Goal: Check status: Check status

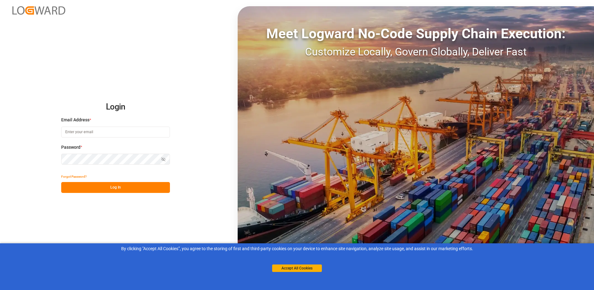
click at [119, 136] on input at bounding box center [115, 131] width 109 height 11
drag, startPoint x: 86, startPoint y: 128, endPoint x: 97, endPoint y: 139, distance: 15.8
click at [85, 128] on input "[PERSON_NAME][EMAIL_ADDRESS][DOMAIN_NAME]" at bounding box center [115, 131] width 109 height 11
type input "[PERSON_NAME][EMAIL_ADDRESS][DOMAIN_NAME]"
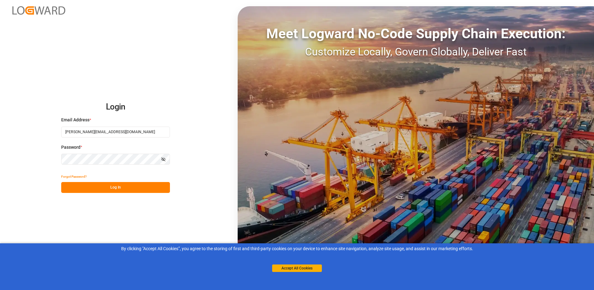
click at [127, 189] on button "Log In" at bounding box center [115, 187] width 109 height 11
click at [0, 166] on html "Login Email Address * [EMAIL_ADDRESS][DOMAIN_NAME] Password * Show password For…" at bounding box center [297, 145] width 594 height 290
click at [149, 188] on button "Log In" at bounding box center [115, 187] width 109 height 11
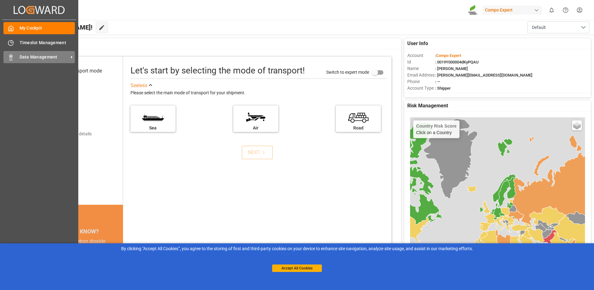
click at [70, 56] on icon at bounding box center [71, 57] width 7 height 7
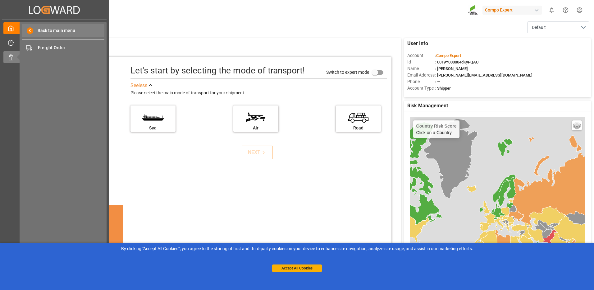
click at [66, 28] on span "Back to main menu" at bounding box center [54, 30] width 42 height 7
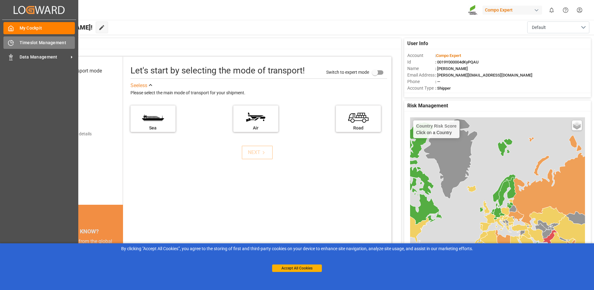
click at [56, 43] on span "Timeslot Management" at bounding box center [48, 42] width 56 height 7
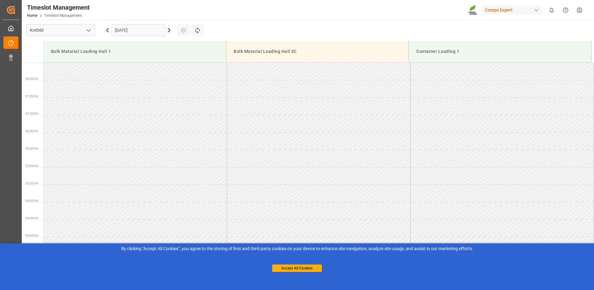
scroll to position [448, 0]
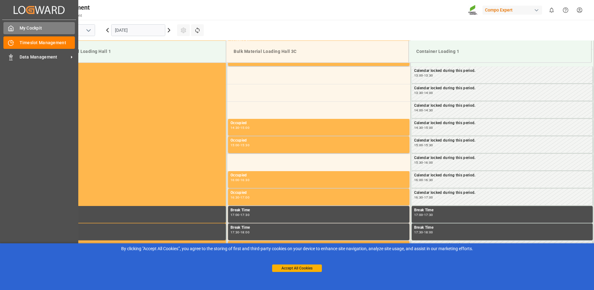
click at [21, 26] on span "My Cockpit" at bounding box center [48, 28] width 56 height 7
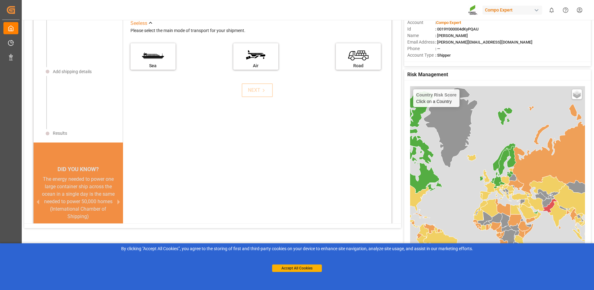
scroll to position [6, 0]
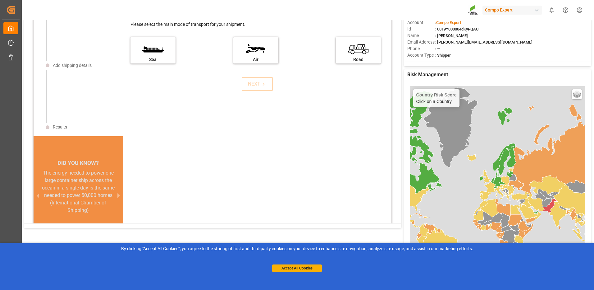
click at [315, 263] on div "Accept All Cookies" at bounding box center [297, 262] width 50 height 20
click at [158, 53] on label "Sea" at bounding box center [153, 48] width 47 height 26
click at [0, 0] on input "Sea" at bounding box center [0, 0] width 0 height 0
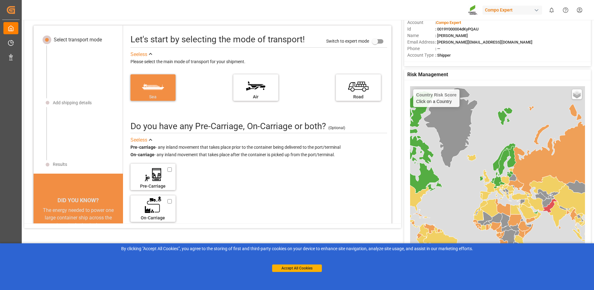
scroll to position [0, 0]
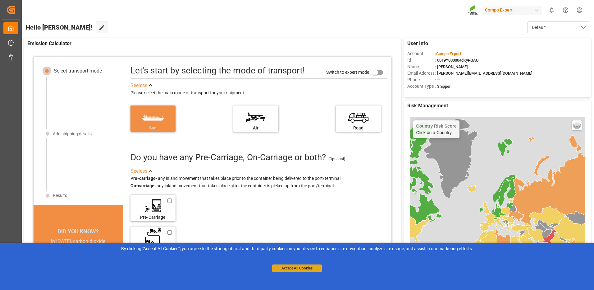
click at [312, 267] on button "Accept All Cookies" at bounding box center [297, 267] width 50 height 7
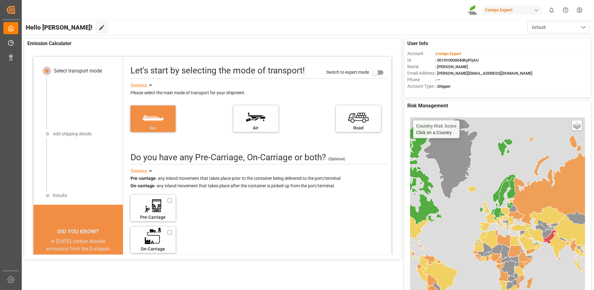
click at [540, 12] on div "Compo Expert" at bounding box center [512, 10] width 60 height 9
click at [11, 60] on html "Created by potrace 1.15, written by [PERSON_NAME] [DATE]-[DATE] Created by potr…" at bounding box center [297, 145] width 594 height 290
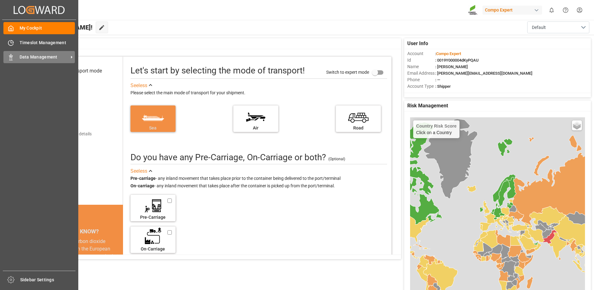
click at [34, 57] on span "Data Management" at bounding box center [44, 57] width 49 height 7
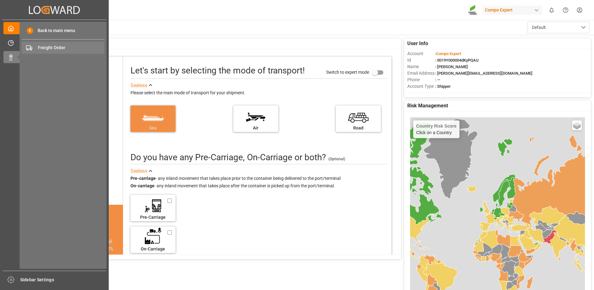
click at [66, 48] on span "Freight Order" at bounding box center [71, 47] width 67 height 7
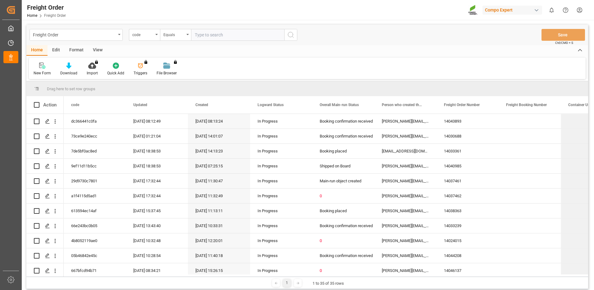
click at [218, 36] on input "text" at bounding box center [237, 35] width 93 height 12
type input "6200000157"
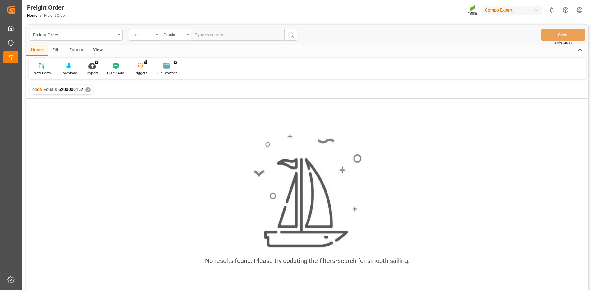
click at [184, 35] on div "Equals" at bounding box center [173, 33] width 21 height 7
click at [148, 33] on div "code" at bounding box center [142, 33] width 21 height 7
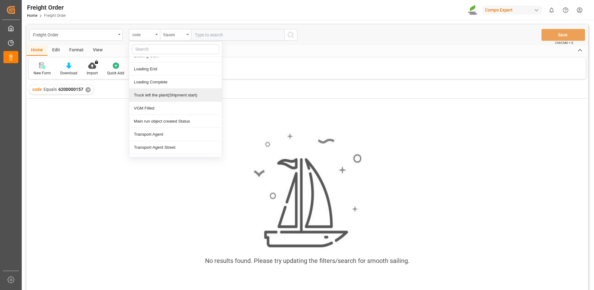
scroll to position [404, 0]
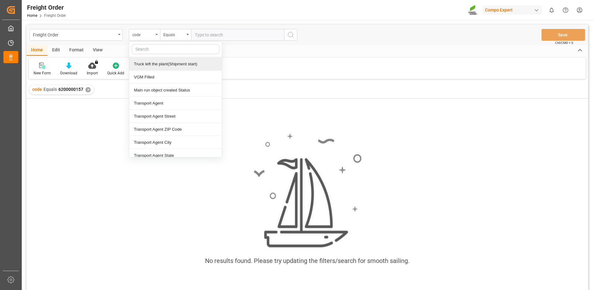
click at [185, 51] on input "text" at bounding box center [176, 49] width 88 height 10
click at [299, 135] on img at bounding box center [307, 190] width 109 height 116
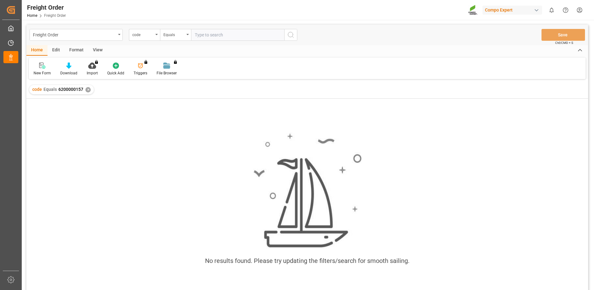
click at [87, 89] on div "✕" at bounding box center [87, 89] width 5 height 5
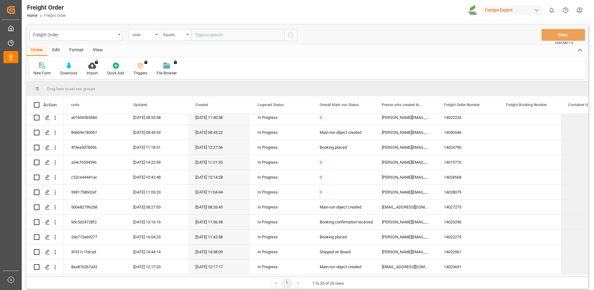
click at [60, 51] on div "Edit" at bounding box center [56, 50] width 17 height 11
click at [77, 52] on div "Format" at bounding box center [77, 50] width 24 height 11
click at [97, 52] on div "View" at bounding box center [97, 50] width 19 height 11
click at [39, 49] on div "Home" at bounding box center [36, 50] width 21 height 11
click at [107, 31] on div "Freight Order" at bounding box center [74, 34] width 83 height 8
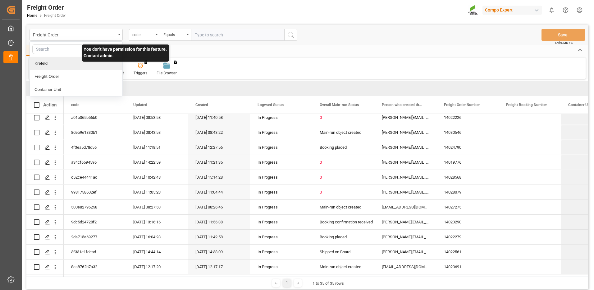
click at [92, 63] on div "Krefeld" at bounding box center [76, 63] width 93 height 13
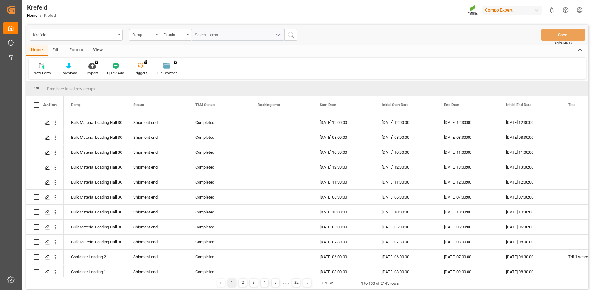
click at [144, 31] on div "Ramp" at bounding box center [142, 33] width 21 height 7
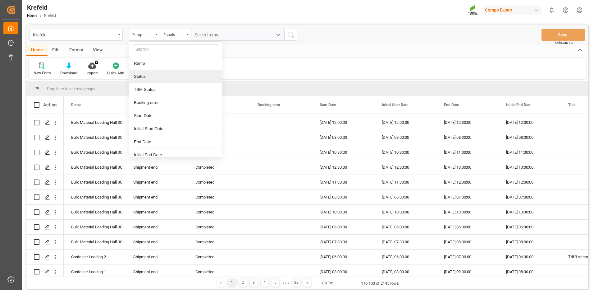
click at [278, 60] on div "New Form Download Import You don't have permission for this feature. Contact ad…" at bounding box center [307, 67] width 557 height 21
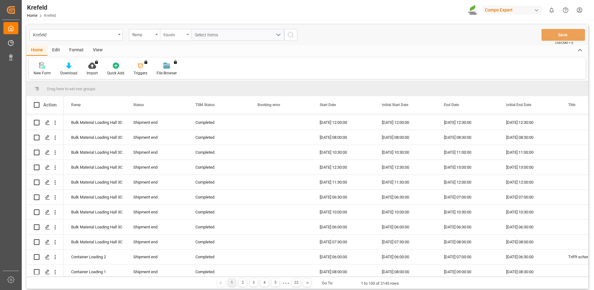
click at [186, 37] on div "Equals" at bounding box center [175, 35] width 31 height 12
click at [214, 30] on button "Select Items" at bounding box center [237, 35] width 93 height 12
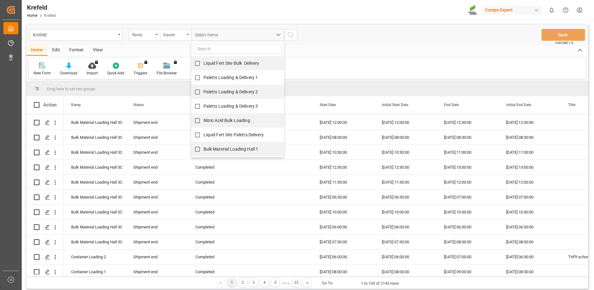
click at [362, 47] on div "Home Edit Format View" at bounding box center [307, 50] width 562 height 11
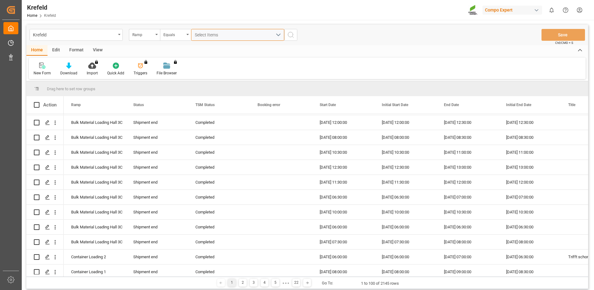
click at [231, 38] on div "Select Items" at bounding box center [235, 35] width 81 height 7
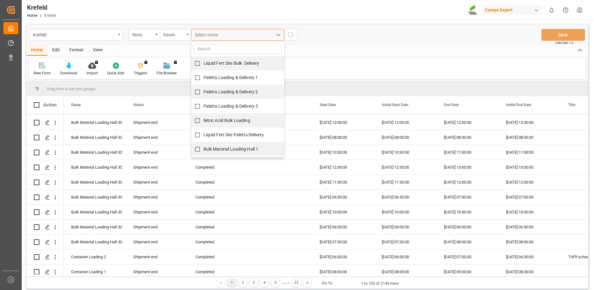
click at [241, 34] on div "Select Items" at bounding box center [235, 35] width 81 height 7
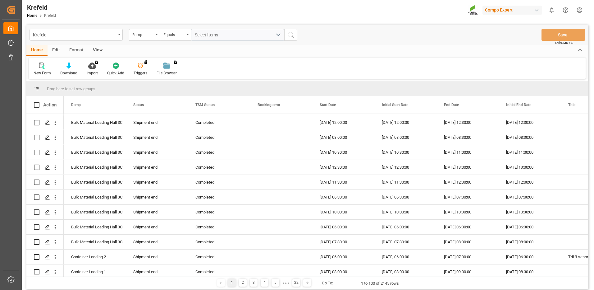
click at [290, 33] on icon "search button" at bounding box center [290, 34] width 7 height 7
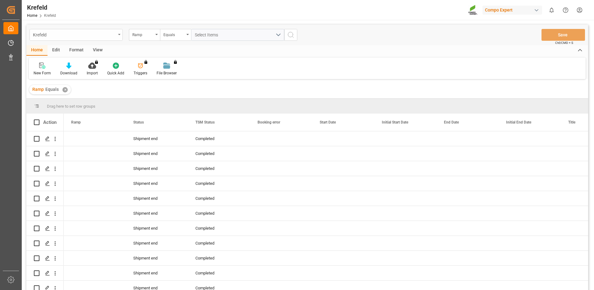
click at [77, 34] on div "Krefeld" at bounding box center [74, 34] width 83 height 8
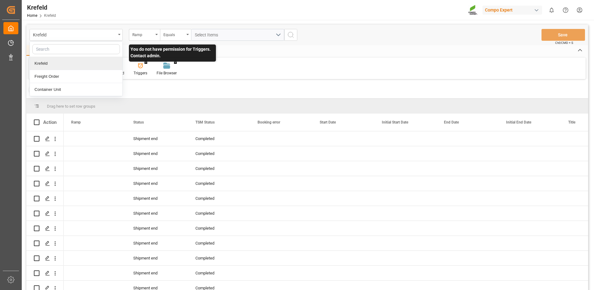
click at [204, 58] on p "You do not have permission for Triggers. Contact admin." at bounding box center [172, 52] width 87 height 17
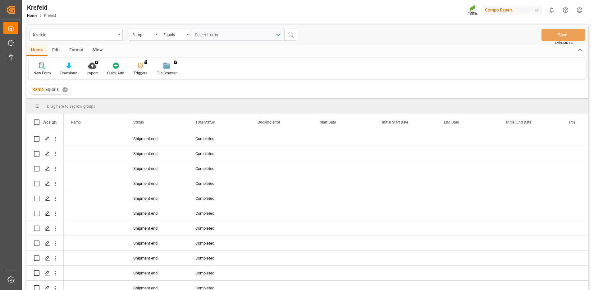
click at [305, 66] on div "New Form Download Import You don't have permission for this feature. Contact ad…" at bounding box center [307, 67] width 557 height 21
drag, startPoint x: 187, startPoint y: 48, endPoint x: 209, endPoint y: 59, distance: 24.7
click at [209, 59] on div "Home Edit Format View New Form Download Import You don't have permission for th…" at bounding box center [307, 62] width 562 height 34
drag, startPoint x: 209, startPoint y: 59, endPoint x: 303, endPoint y: 71, distance: 94.0
click at [297, 68] on div "New Form Download Import You don't have permission for this feature. Contact ad…" at bounding box center [307, 67] width 557 height 21
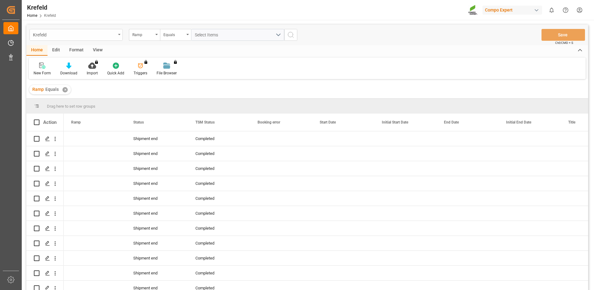
click at [87, 35] on div "Krefeld" at bounding box center [74, 34] width 83 height 8
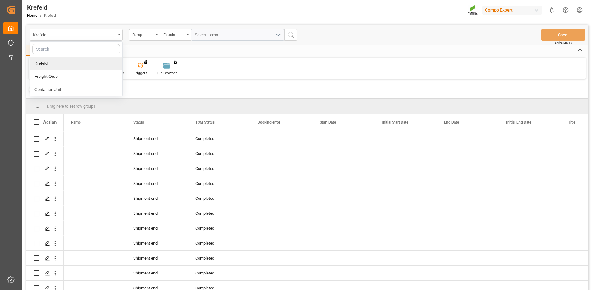
click at [227, 55] on div "Home Edit Format View" at bounding box center [307, 50] width 562 height 11
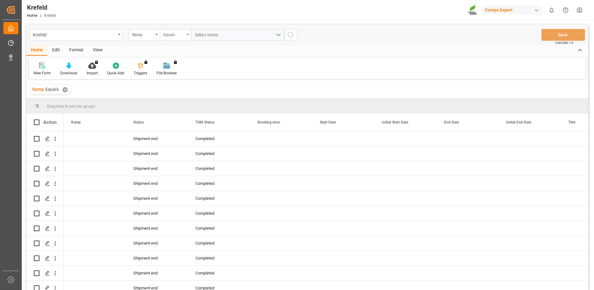
click at [184, 38] on div "Equals" at bounding box center [175, 35] width 31 height 12
click at [142, 38] on div "Ramp" at bounding box center [144, 35] width 31 height 12
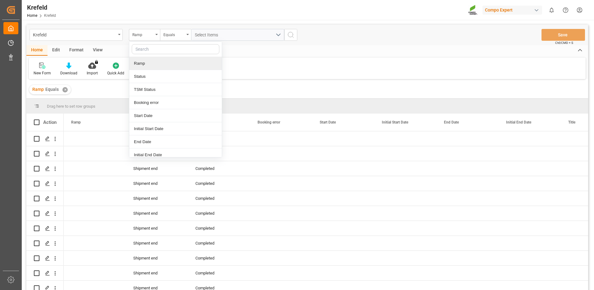
click at [323, 49] on div "Home Edit Format View" at bounding box center [307, 50] width 562 height 11
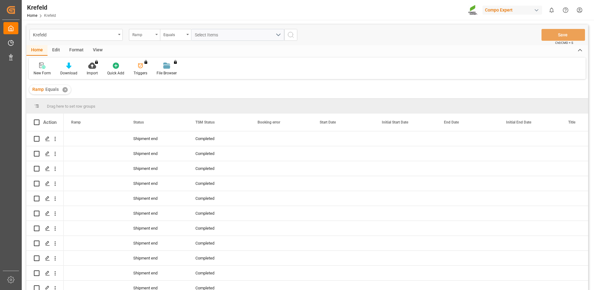
click at [144, 35] on div "Ramp" at bounding box center [142, 33] width 21 height 7
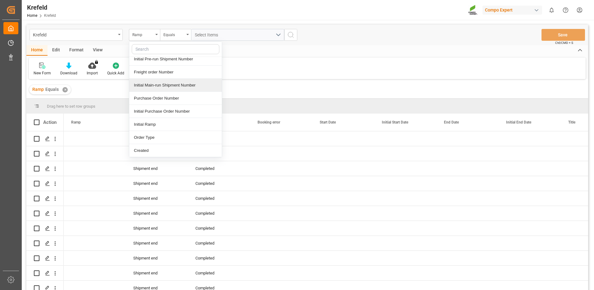
click at [371, 45] on div "Home Edit Format View" at bounding box center [307, 50] width 562 height 11
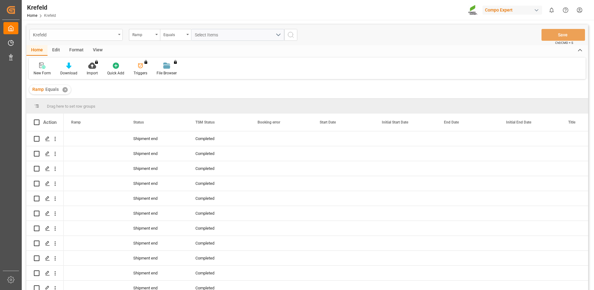
click at [52, 39] on div "Krefeld" at bounding box center [76, 35] width 93 height 12
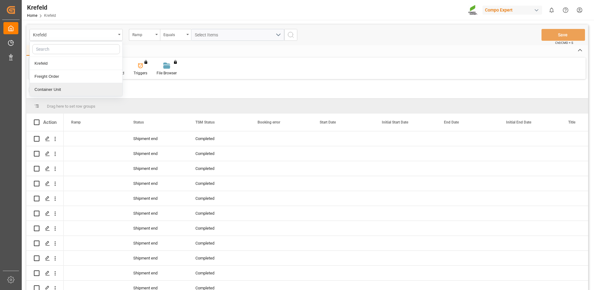
click at [78, 88] on div "Container Unit" at bounding box center [76, 89] width 93 height 13
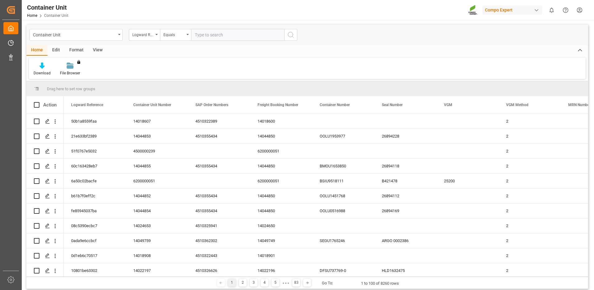
click at [233, 31] on input "text" at bounding box center [237, 35] width 93 height 12
paste input "6200000157"
type input "6200000157"
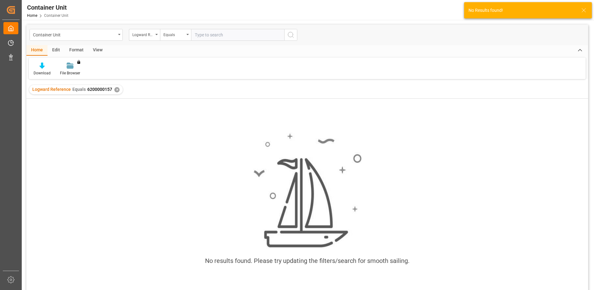
click at [115, 89] on div "✕" at bounding box center [116, 89] width 5 height 5
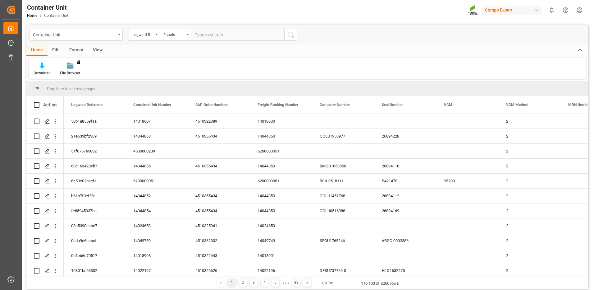
click at [226, 36] on input "text" at bounding box center [237, 35] width 93 height 12
paste input "EGHU3763267"
type input "EGHU3763267"
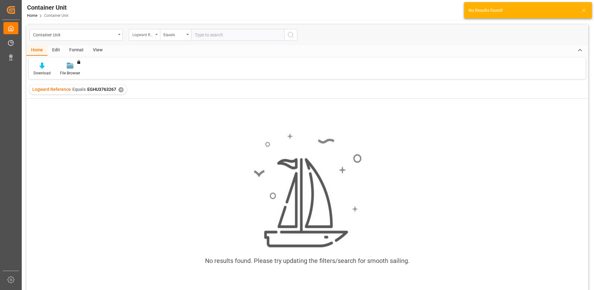
click at [146, 33] on div "Logward Reference" at bounding box center [142, 33] width 21 height 7
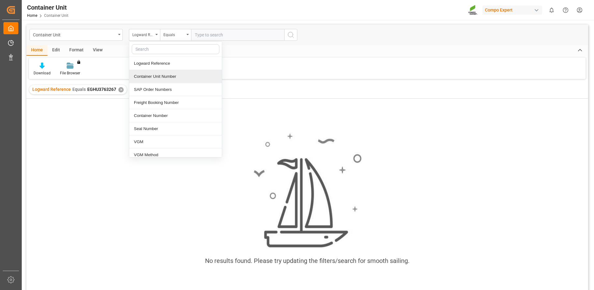
click at [180, 77] on div "Container Unit Number" at bounding box center [175, 76] width 93 height 13
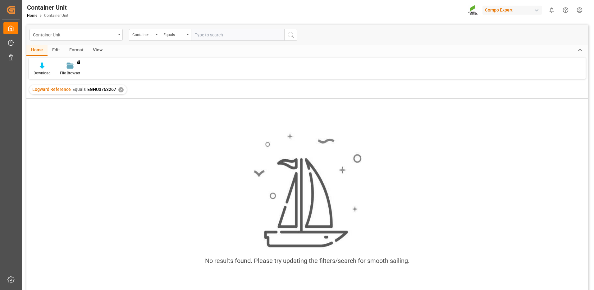
click at [230, 37] on input "text" at bounding box center [237, 35] width 93 height 12
paste input "EGHU3763267"
type input "EGHU3763267"
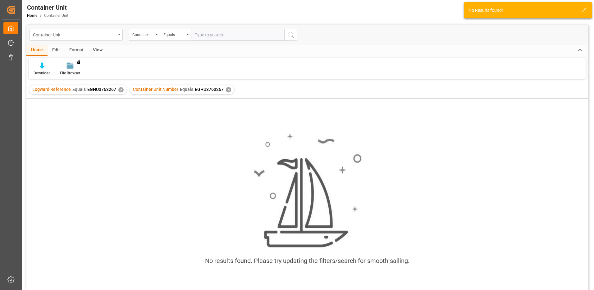
drag, startPoint x: 234, startPoint y: 35, endPoint x: 144, endPoint y: 45, distance: 90.9
click at [144, 45] on div "Container Unit Container Unit Number Equals Home Edit Format View Download File…" at bounding box center [307, 165] width 562 height 281
click at [226, 89] on div "✕" at bounding box center [228, 89] width 5 height 5
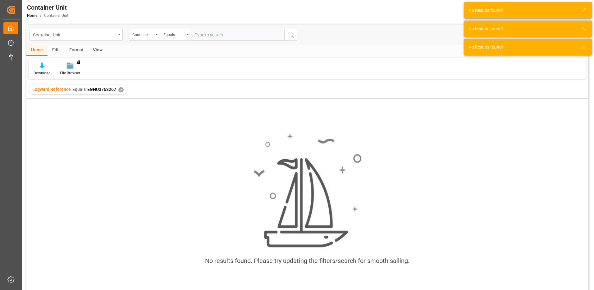
click at [118, 89] on div "✕" at bounding box center [120, 89] width 5 height 5
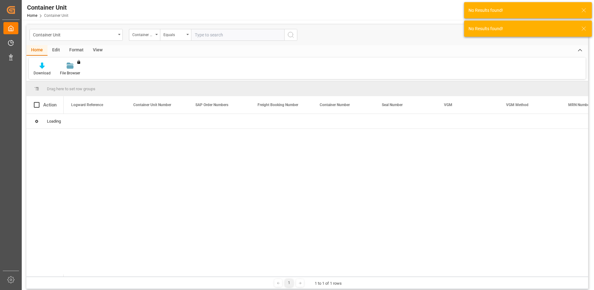
click at [245, 34] on input "text" at bounding box center [237, 35] width 93 height 12
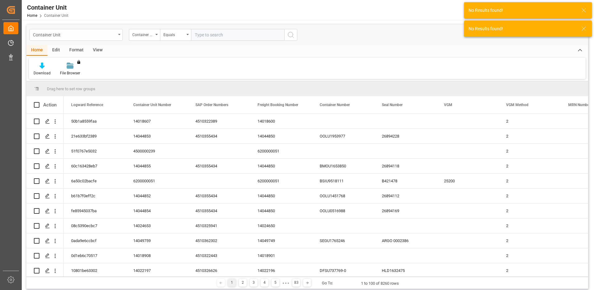
click at [92, 35] on div "Container Unit" at bounding box center [74, 34] width 83 height 8
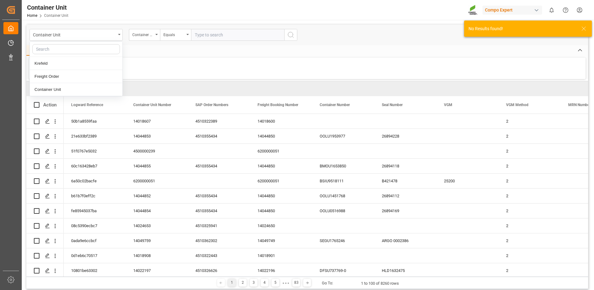
click at [384, 70] on div "Download File Browser You don't have permission for this feature. Contact admin." at bounding box center [307, 67] width 557 height 21
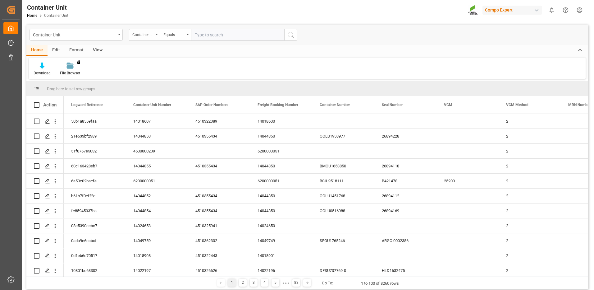
click at [148, 35] on div "Container Unit Number" at bounding box center [142, 33] width 21 height 7
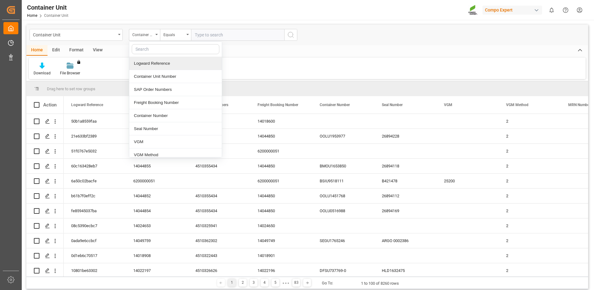
click at [292, 68] on div "Download File Browser You don't have permission for this feature. Contact admin." at bounding box center [307, 67] width 557 height 21
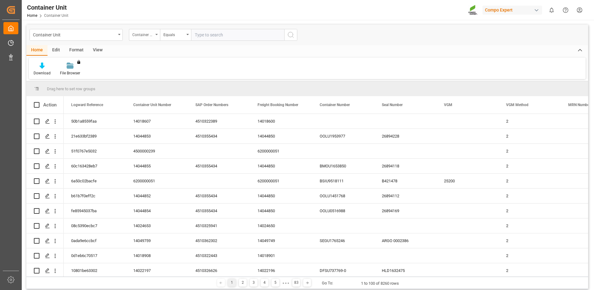
click at [151, 35] on div "Container Unit Number" at bounding box center [142, 33] width 21 height 7
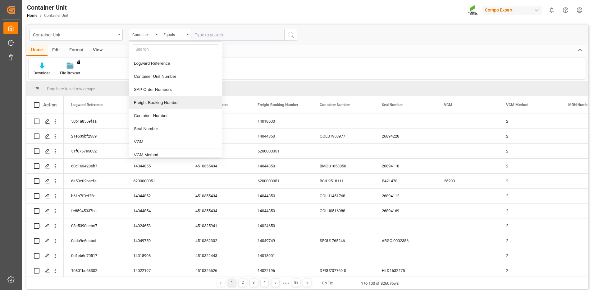
click at [172, 103] on div "Freight Booking Number" at bounding box center [175, 102] width 93 height 13
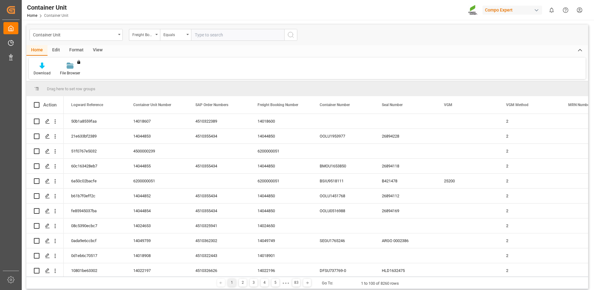
drag, startPoint x: 215, startPoint y: 33, endPoint x: 243, endPoint y: 38, distance: 28.6
click at [215, 33] on input "text" at bounding box center [237, 35] width 93 height 12
paste input "6200000157"
type input "6200000157"
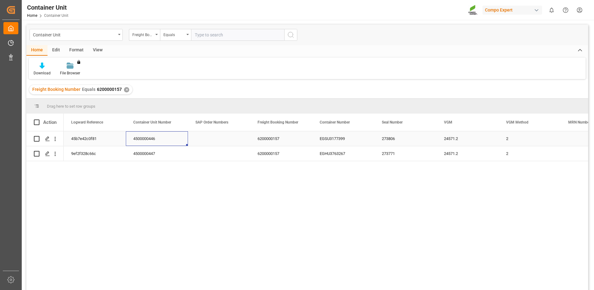
click at [149, 137] on div "4500000446" at bounding box center [157, 138] width 62 height 15
click at [149, 143] on input "4500000446" at bounding box center [157, 142] width 52 height 12
click at [409, 144] on div "273806" at bounding box center [405, 138] width 62 height 15
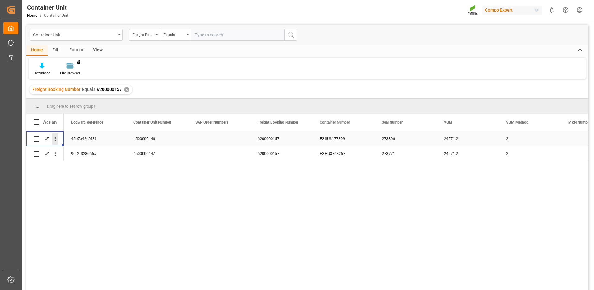
click at [57, 139] on icon "open menu" at bounding box center [55, 138] width 7 height 7
click at [101, 168] on div "Track Shipment" at bounding box center [90, 164] width 77 height 12
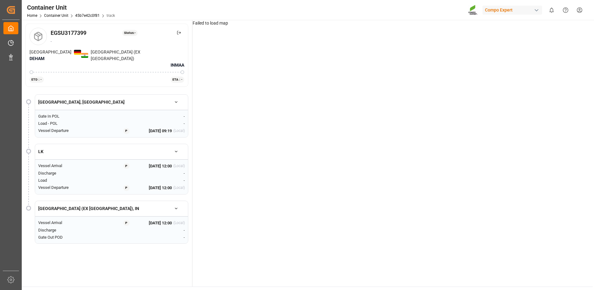
click at [67, 31] on div "EGSU3177399" at bounding box center [69, 33] width 36 height 8
copy div "EGSU3177399"
click at [89, 15] on link "45b7e42c0f81" at bounding box center [87, 15] width 25 height 4
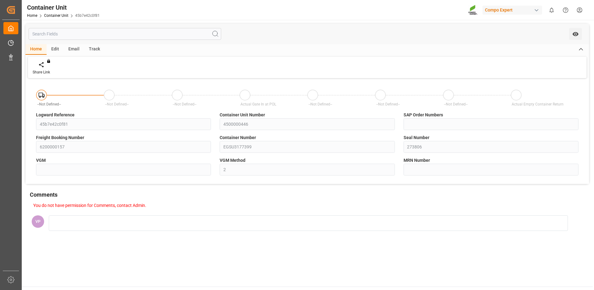
type input "24571.2"
click at [578, 48] on div at bounding box center [581, 49] width 16 height 11
click at [581, 49] on icon at bounding box center [580, 49] width 7 height 7
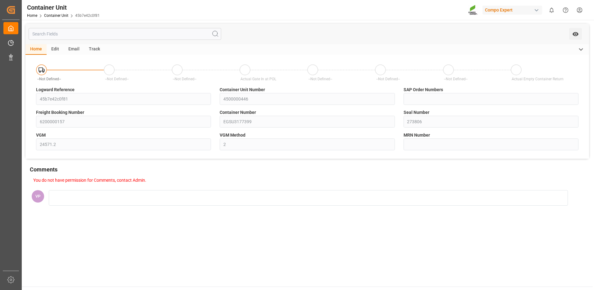
click at [581, 49] on icon at bounding box center [580, 49] width 7 height 7
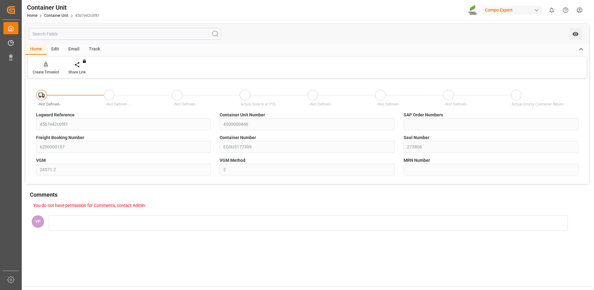
click at [71, 44] on div "Email" at bounding box center [74, 49] width 21 height 11
click at [84, 48] on div "Track" at bounding box center [94, 49] width 21 height 11
click at [57, 47] on div "Edit" at bounding box center [55, 49] width 17 height 11
click at [43, 51] on div "Home" at bounding box center [35, 49] width 21 height 11
click at [56, 12] on div "Container Unit" at bounding box center [63, 7] width 73 height 9
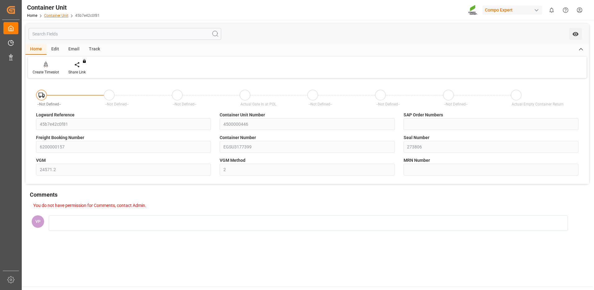
click at [56, 17] on link "Container Unit" at bounding box center [56, 15] width 24 height 4
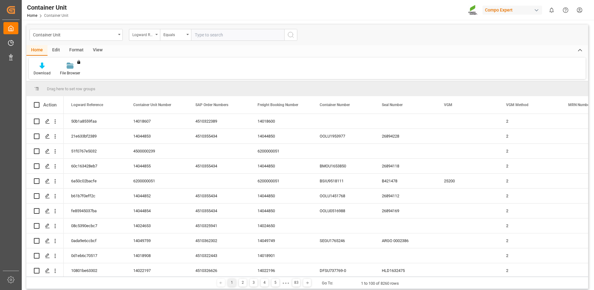
click at [136, 33] on div "Logward Reference" at bounding box center [142, 33] width 21 height 7
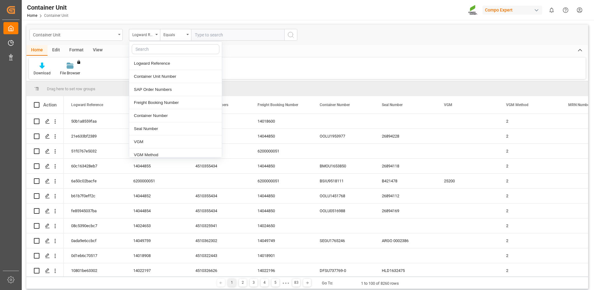
click at [117, 36] on div "Container Unit" at bounding box center [76, 35] width 93 height 12
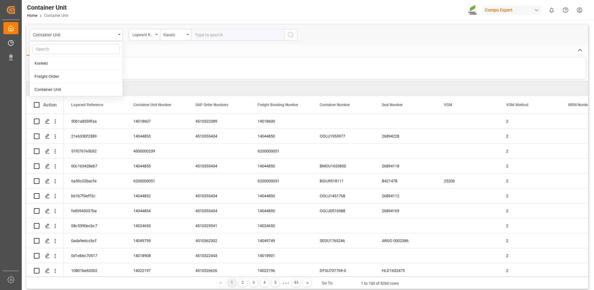
click at [156, 55] on div "Home Edit Format View" at bounding box center [307, 50] width 562 height 11
click at [151, 32] on div "Logward Reference" at bounding box center [142, 33] width 21 height 7
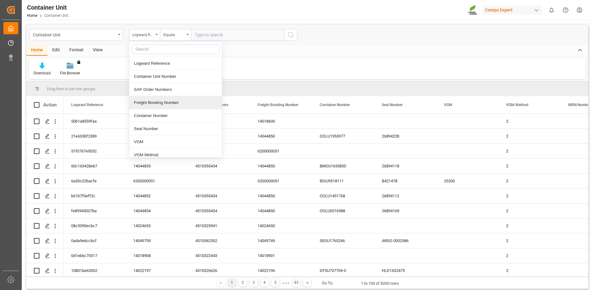
click at [159, 106] on div "Freight Booking Number" at bounding box center [175, 102] width 93 height 13
